Goal: Transaction & Acquisition: Purchase product/service

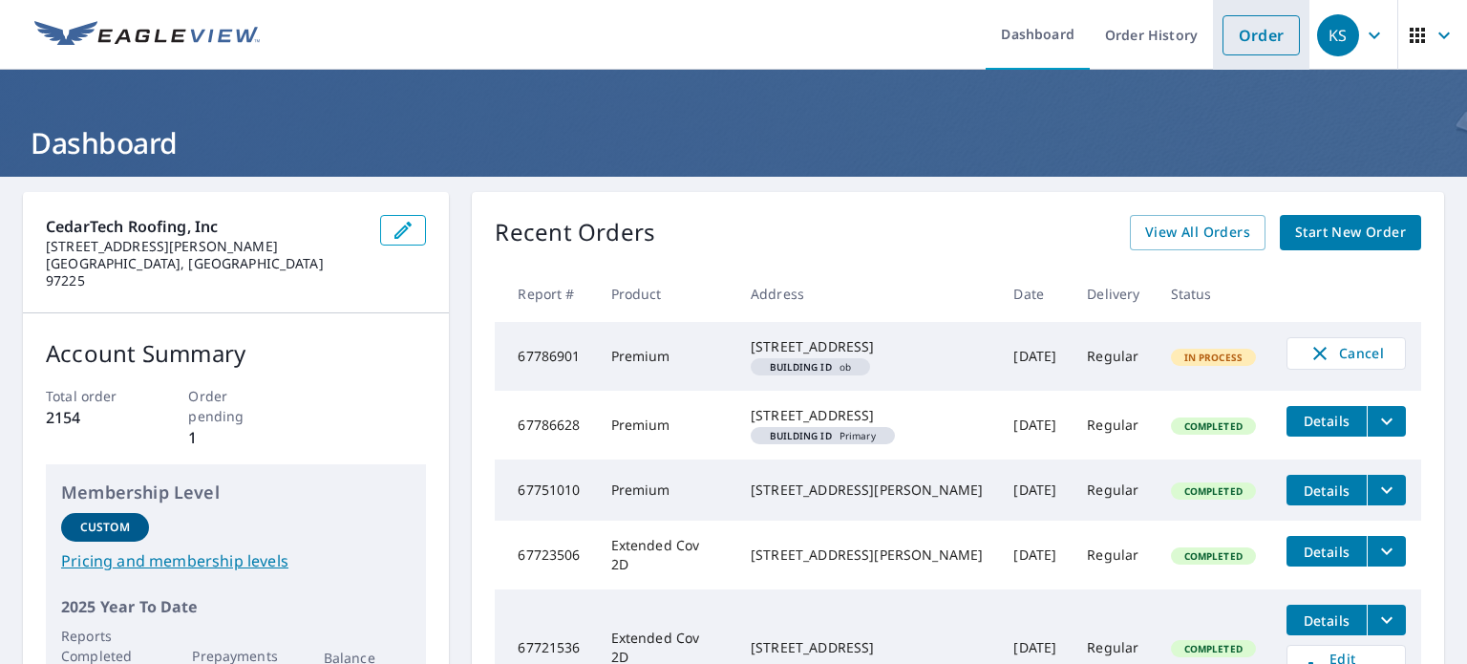
click at [1240, 49] on link "Order" at bounding box center [1261, 35] width 77 height 40
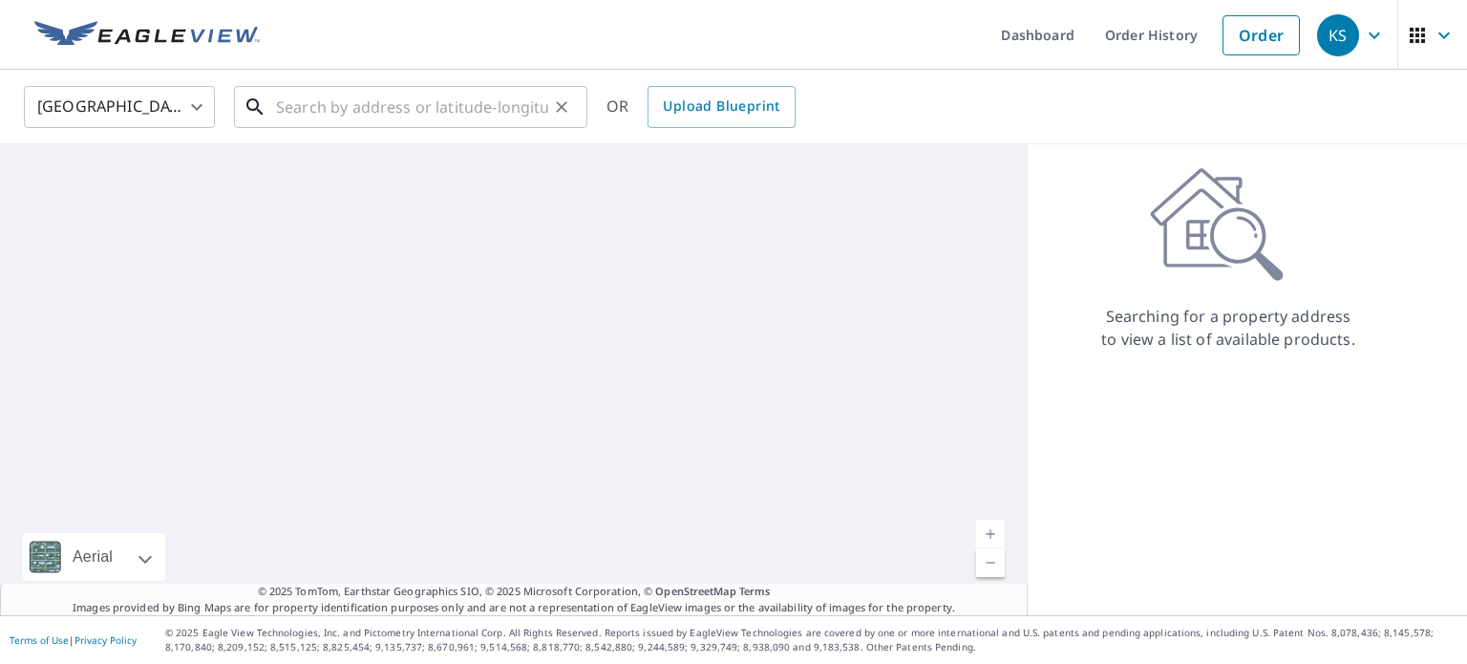
click at [432, 109] on input "text" at bounding box center [412, 106] width 272 height 53
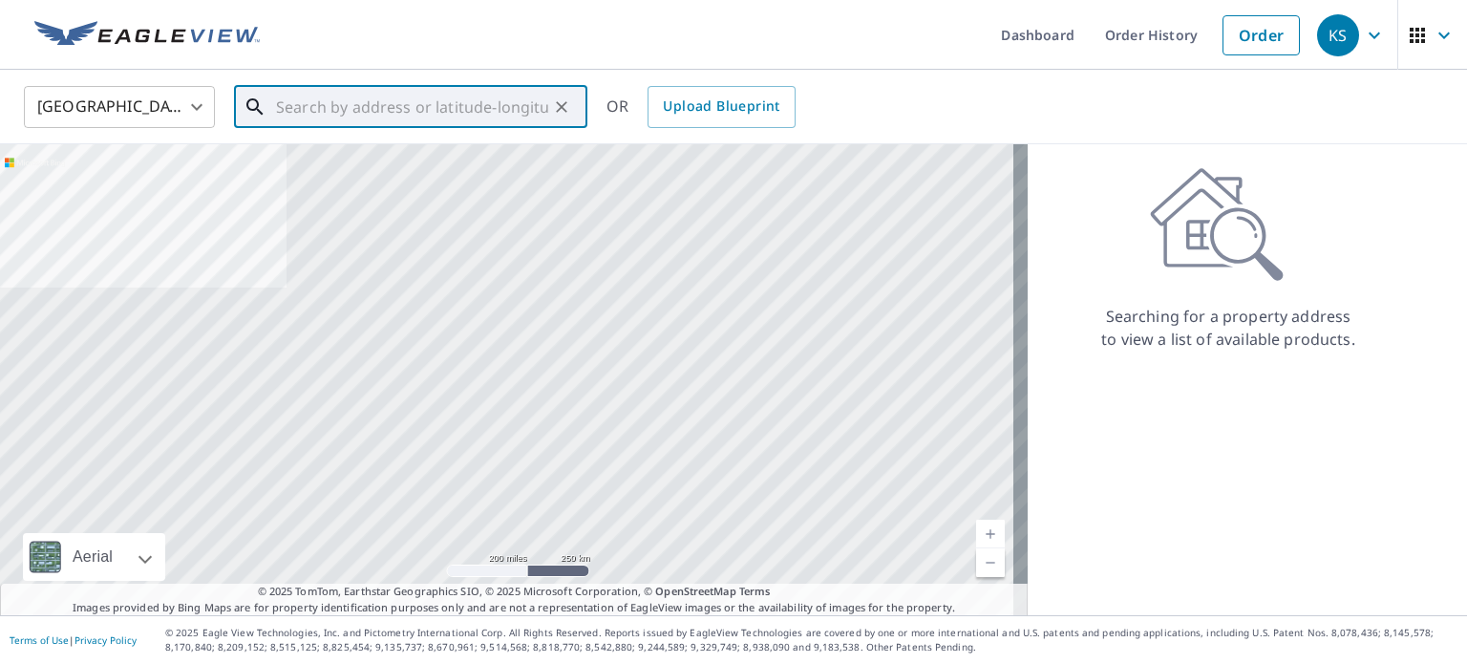
paste input "[STREET_ADDRESS]"
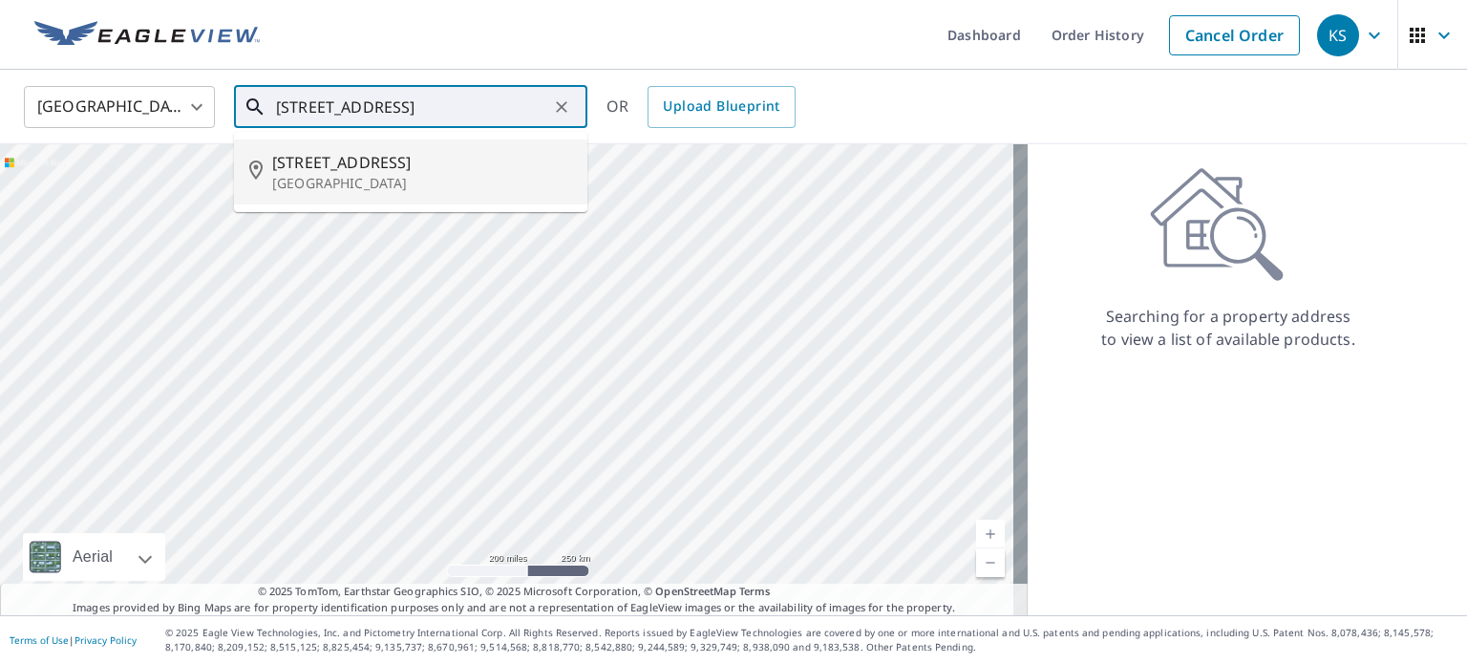
click at [397, 160] on span "[STREET_ADDRESS]" at bounding box center [422, 162] width 300 height 23
type input "[STREET_ADDRESS]"
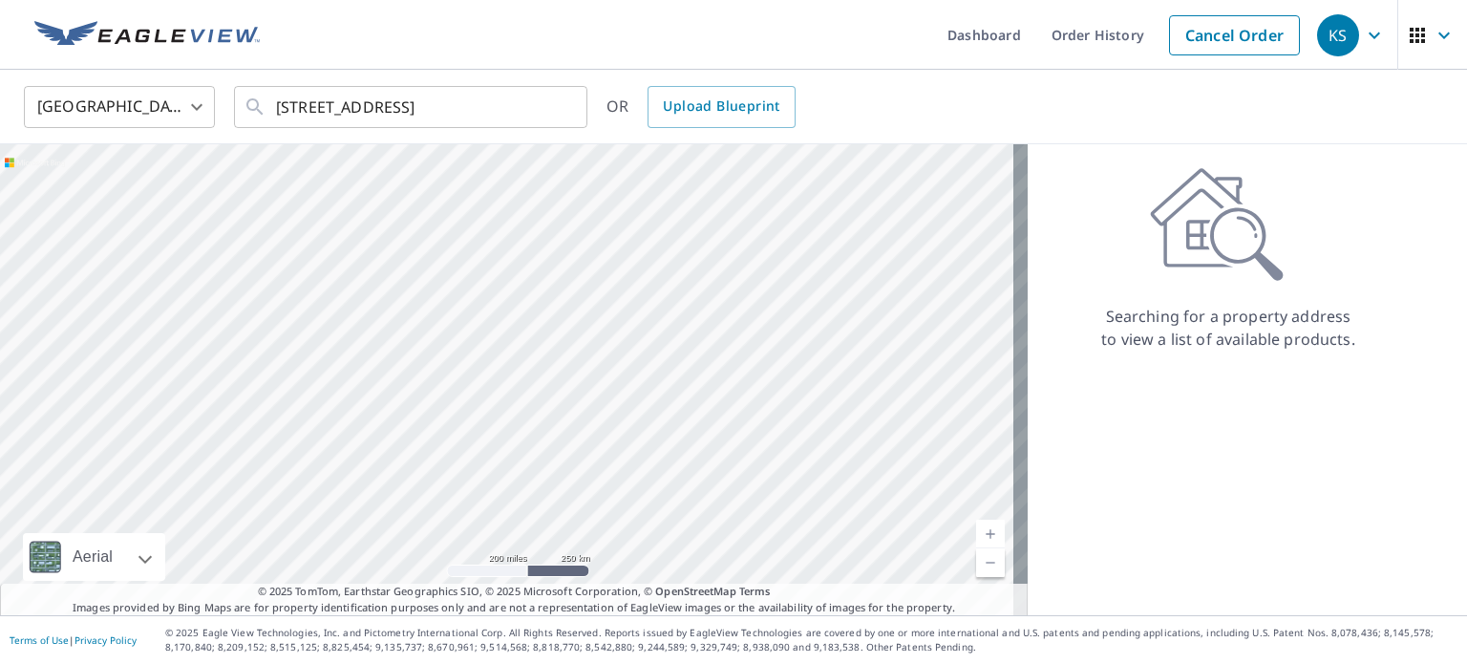
scroll to position [0, 0]
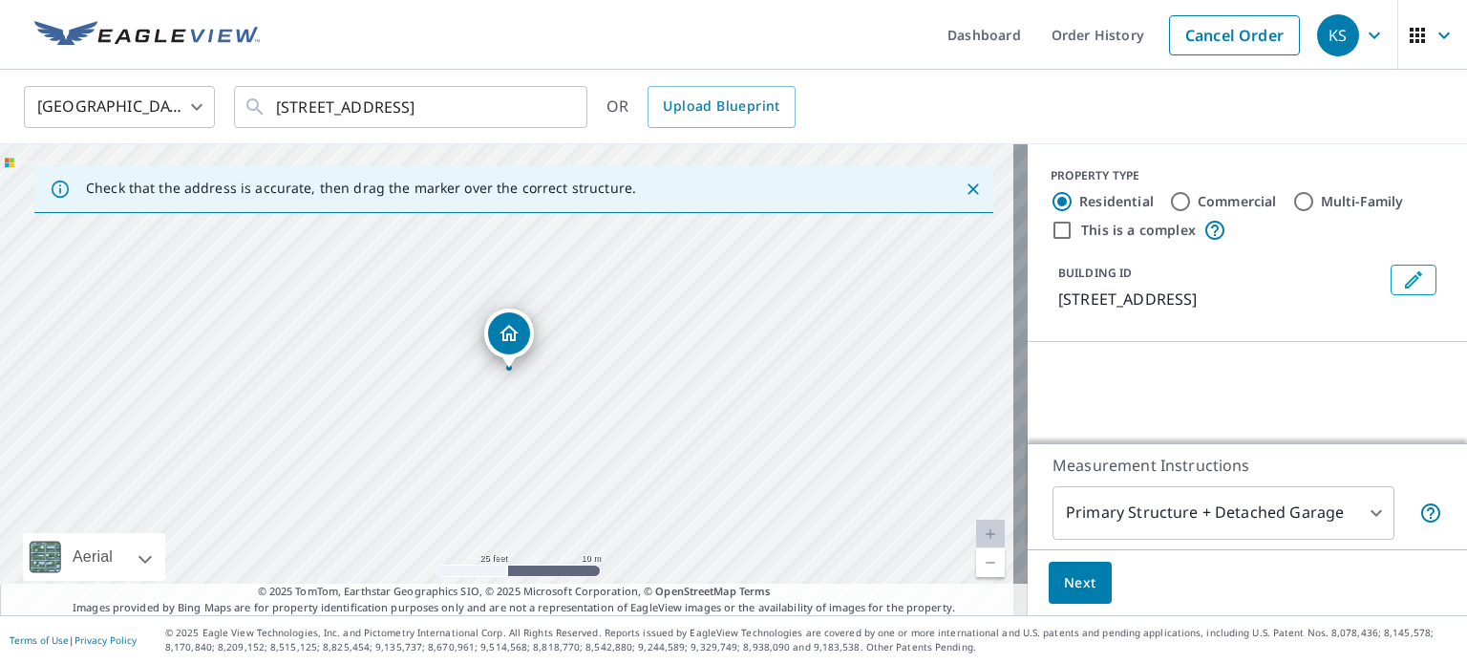
drag, startPoint x: 667, startPoint y: 271, endPoint x: 653, endPoint y: 459, distance: 187.7
click at [653, 459] on div "[STREET_ADDRESS]" at bounding box center [514, 379] width 1028 height 471
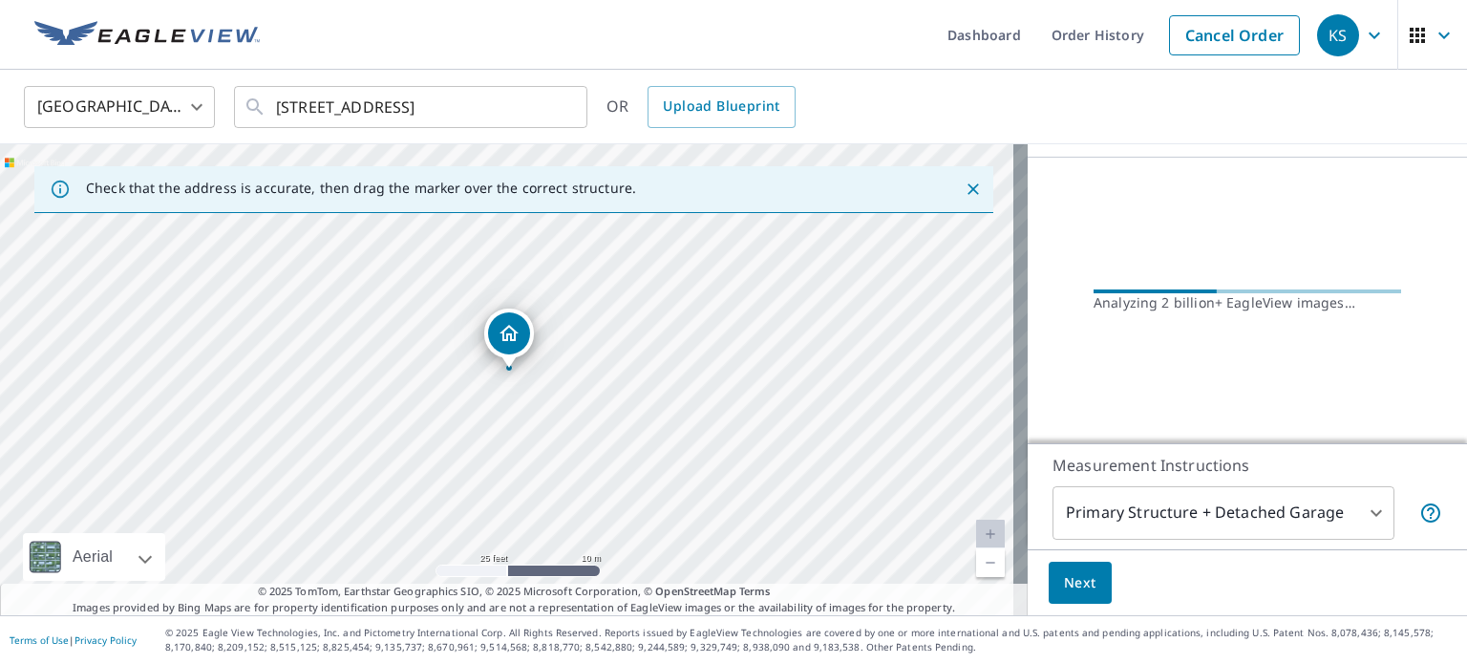
scroll to position [145, 0]
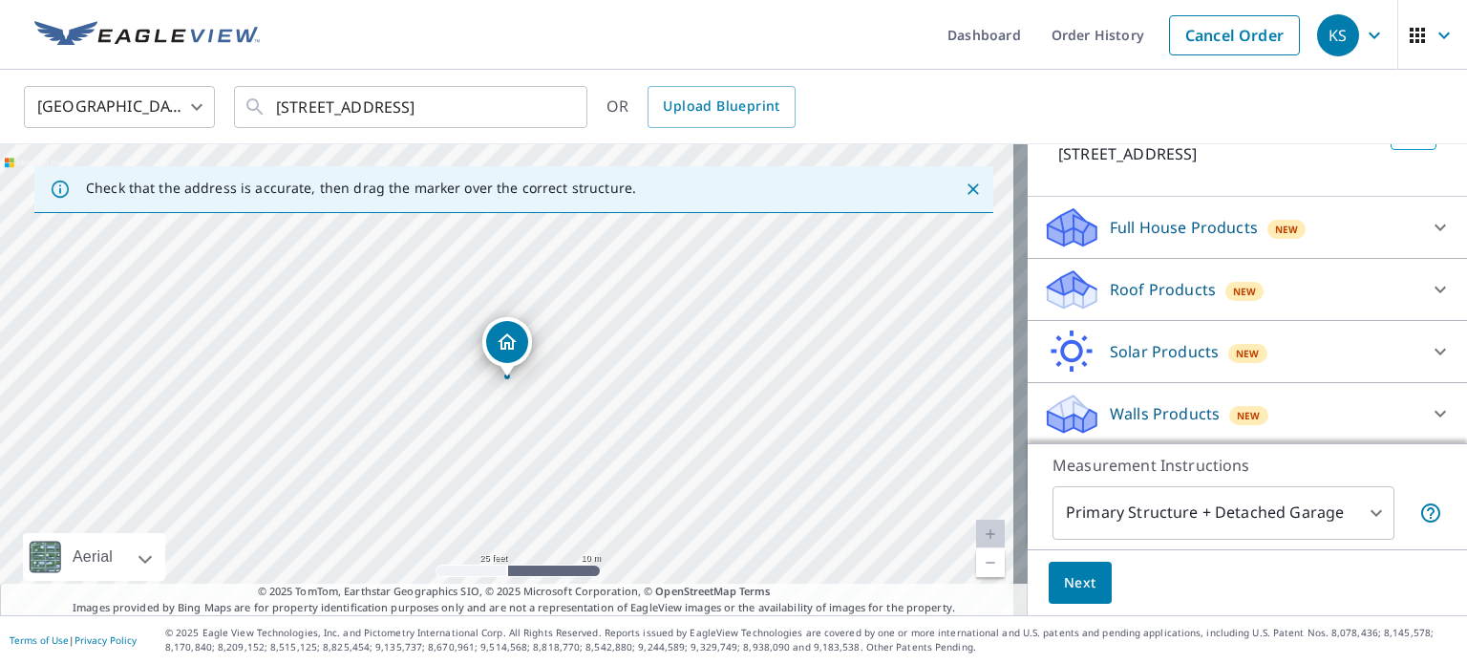
click at [1171, 280] on p "Roof Products" at bounding box center [1163, 289] width 106 height 23
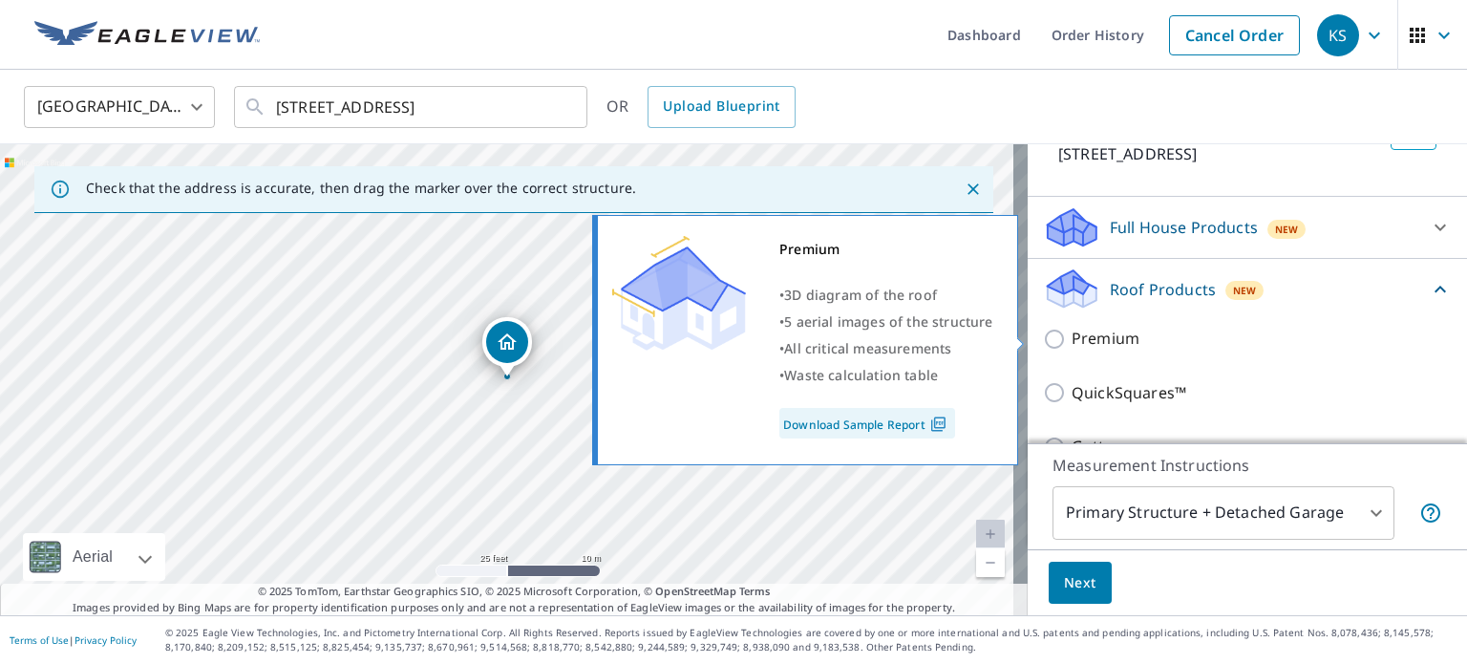
click at [1083, 344] on p "Premium" at bounding box center [1106, 339] width 68 height 24
click at [1072, 344] on input "Premium" at bounding box center [1057, 339] width 29 height 23
checkbox input "true"
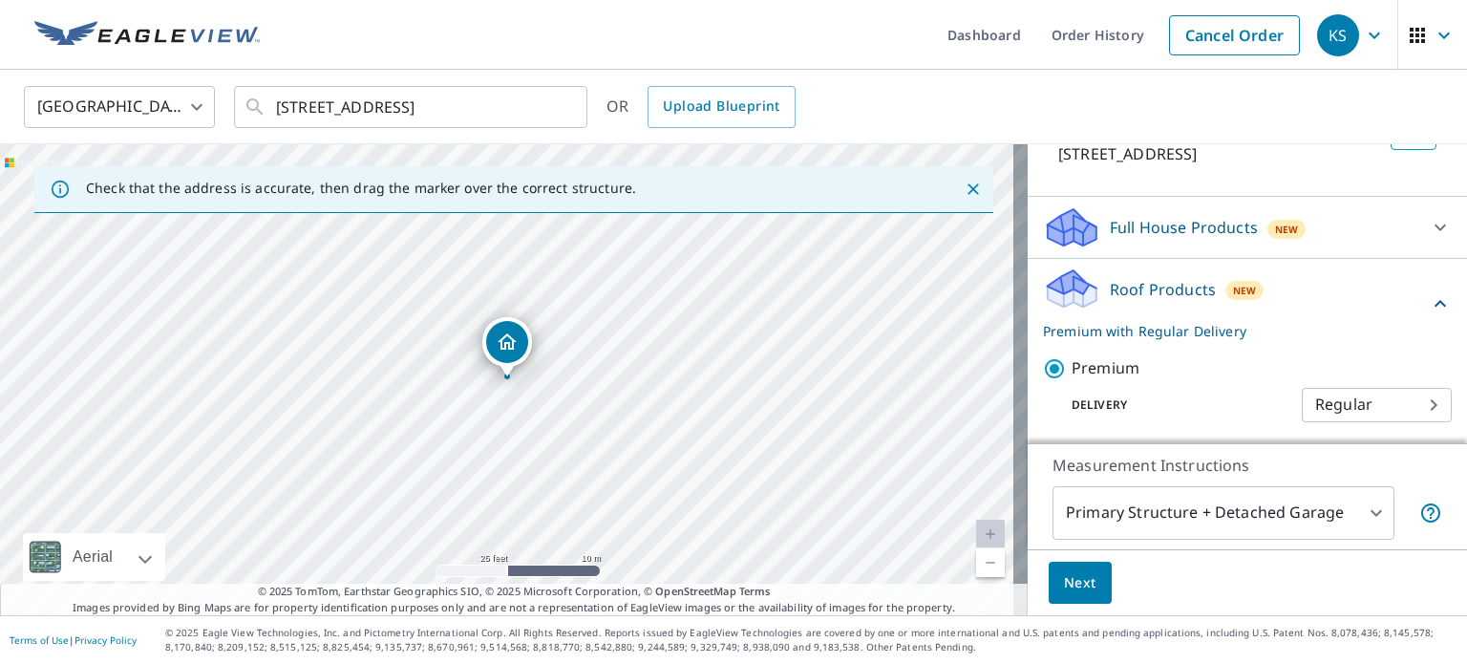
click at [1076, 584] on span "Next" at bounding box center [1080, 583] width 32 height 24
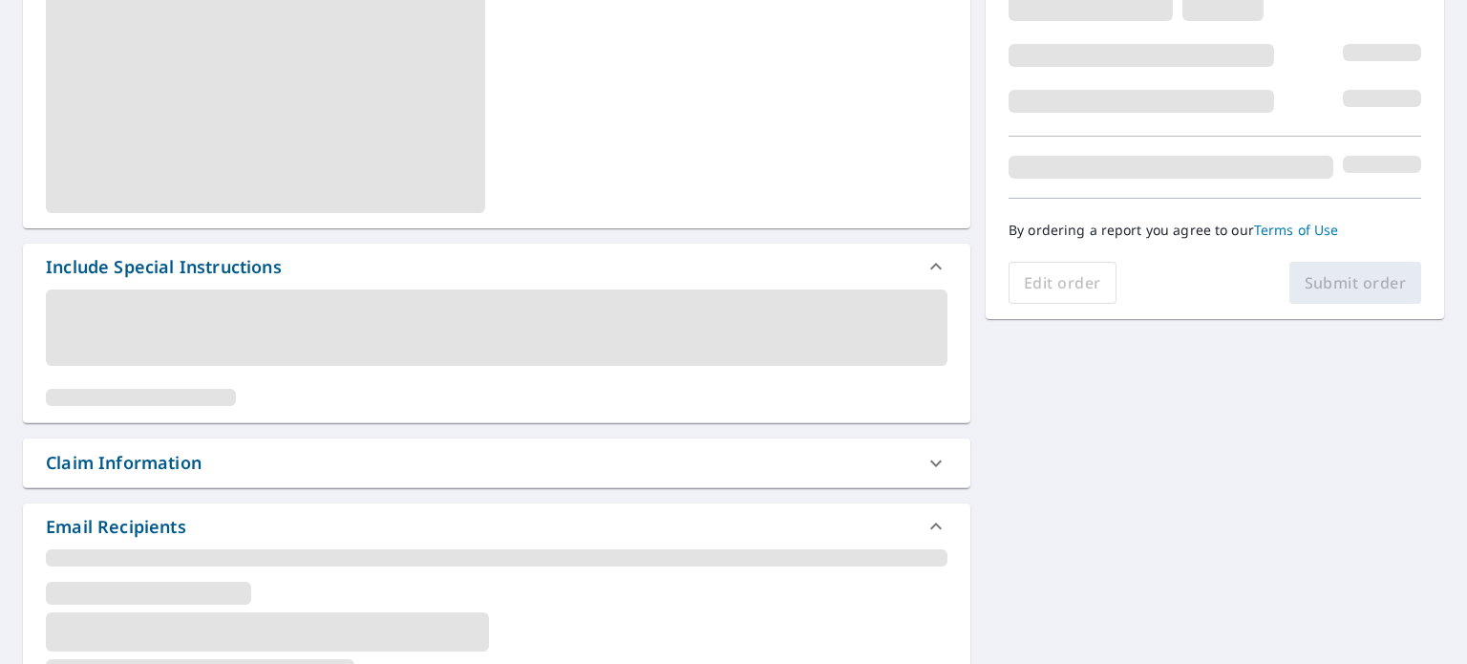
scroll to position [382, 0]
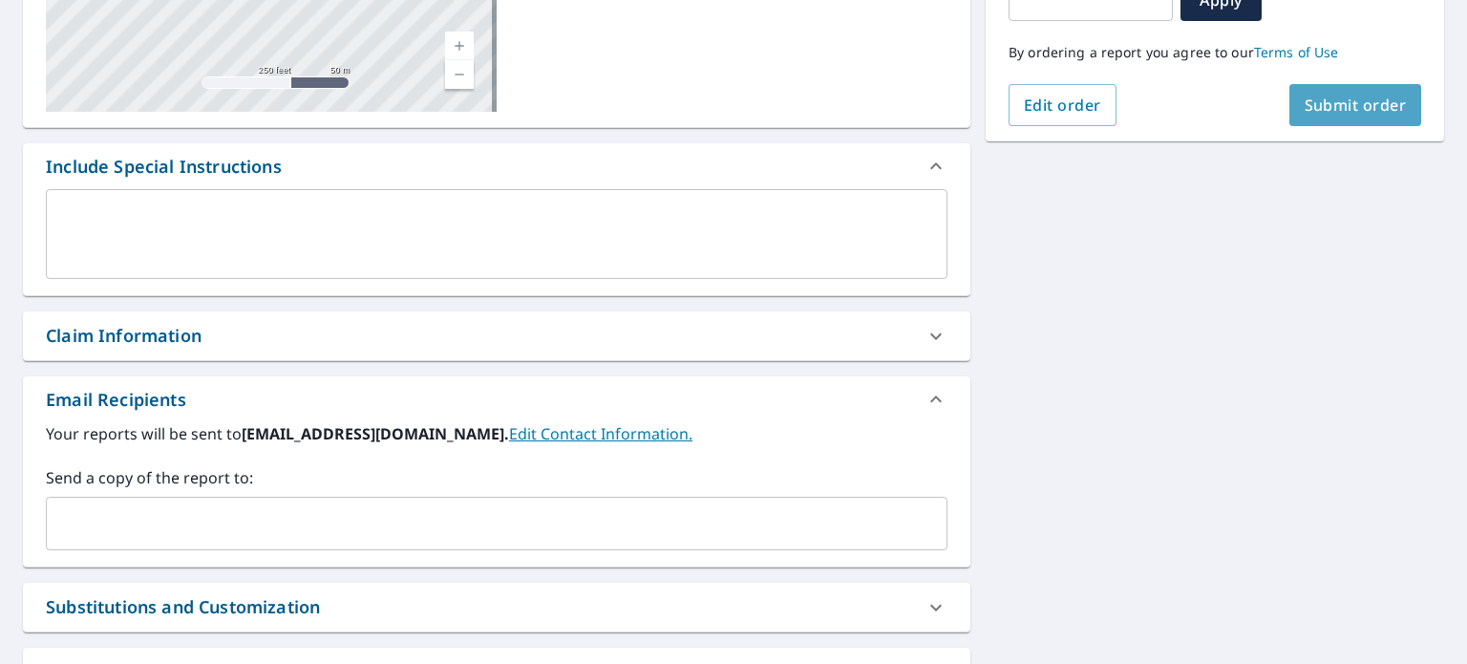
click at [1376, 119] on button "Submit order" at bounding box center [1356, 105] width 133 height 42
checkbox input "true"
